Goal: Task Accomplishment & Management: Manage account settings

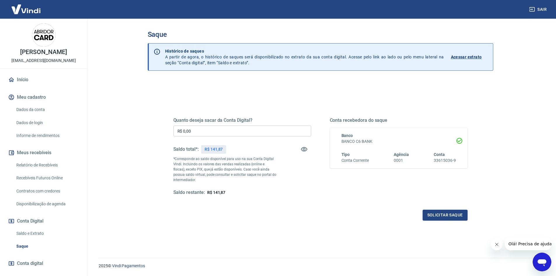
click at [225, 133] on input "R$ 0,00" at bounding box center [242, 131] width 138 height 11
type input "R$ 141,87"
click at [457, 212] on button "Solicitar saque" at bounding box center [445, 215] width 45 height 11
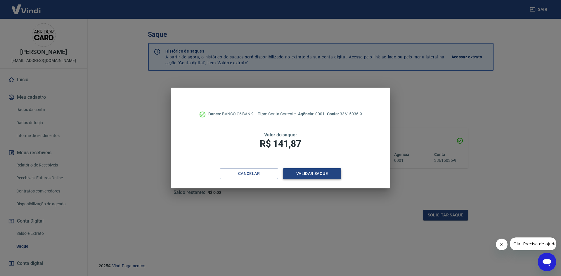
click at [301, 169] on button "Validar saque" at bounding box center [312, 173] width 58 height 11
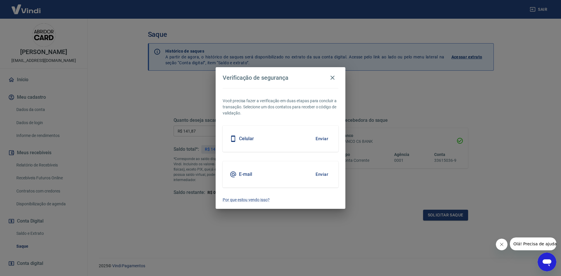
click at [321, 173] on button "Enviar" at bounding box center [321, 174] width 19 height 12
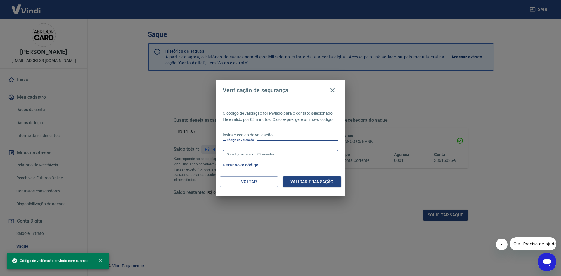
click at [300, 147] on input "Código de validação" at bounding box center [280, 145] width 116 height 11
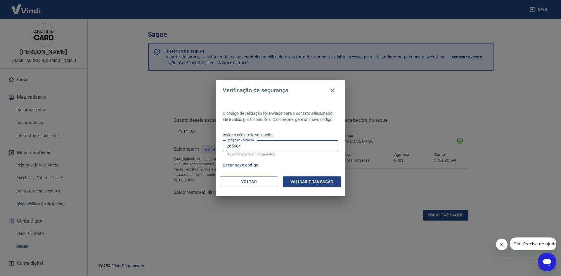
type input "265604"
click at [306, 178] on button "Validar transação" at bounding box center [312, 181] width 58 height 11
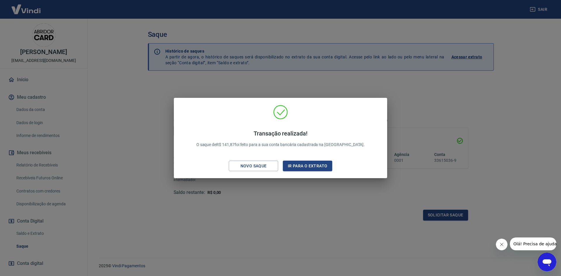
click at [236, 70] on div "Transação realizada! O saque de R$ 141,87 foi feito para a sua conta bancária c…" at bounding box center [280, 138] width 561 height 276
